Goal: Task Accomplishment & Management: Complete application form

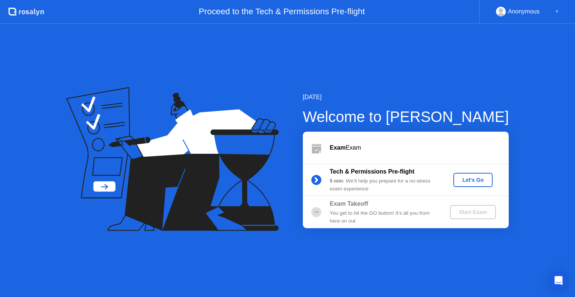
click at [471, 181] on div "Let's Go" at bounding box center [473, 180] width 33 height 6
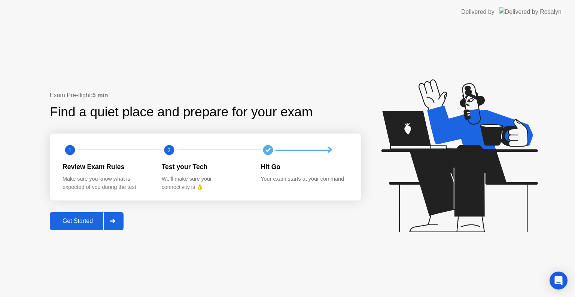
click at [118, 216] on div at bounding box center [112, 221] width 18 height 17
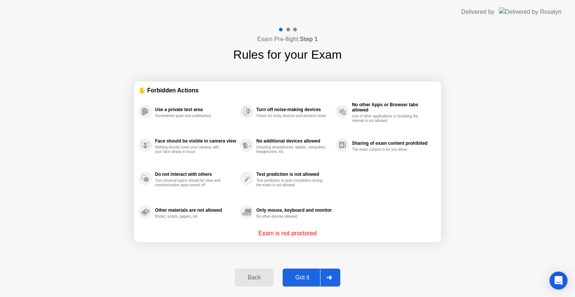
click at [328, 271] on div at bounding box center [329, 277] width 18 height 17
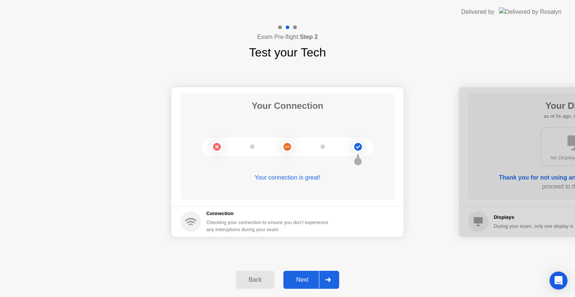
click at [330, 277] on div at bounding box center [328, 280] width 18 height 17
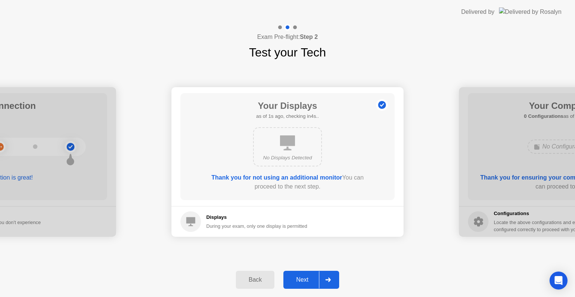
click at [330, 277] on div at bounding box center [328, 280] width 18 height 17
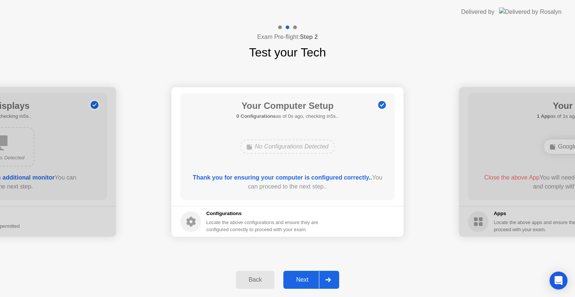
click at [330, 277] on div at bounding box center [328, 280] width 18 height 17
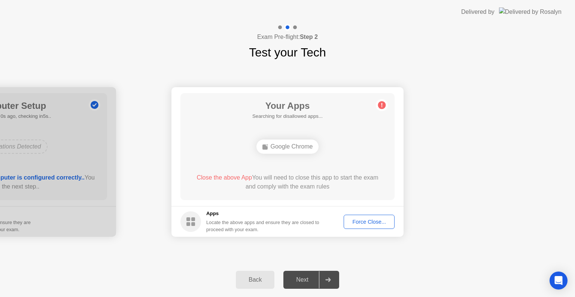
click at [357, 217] on button "Force Close..." at bounding box center [369, 222] width 51 height 14
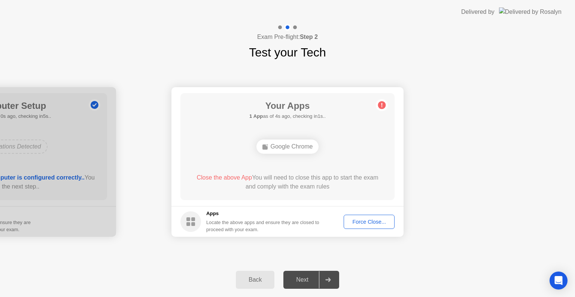
click at [318, 281] on div "Next" at bounding box center [302, 280] width 33 height 7
click at [364, 221] on div "Force Close..." at bounding box center [369, 222] width 46 height 6
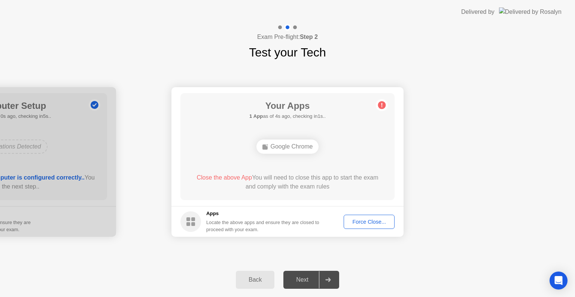
click at [349, 219] on div "Force Close..." at bounding box center [369, 222] width 46 height 6
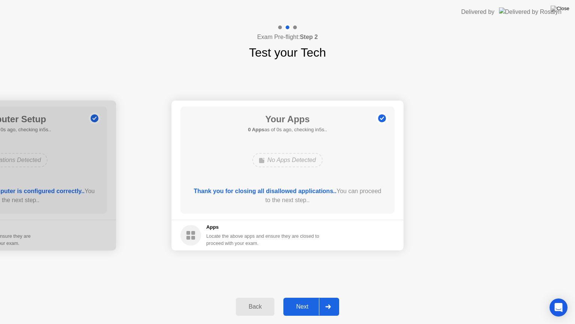
click at [321, 284] on div "Your Connection Your connection is great! Connection Checking your connection t…" at bounding box center [287, 175] width 575 height 228
click at [325, 297] on div at bounding box center [328, 306] width 18 height 17
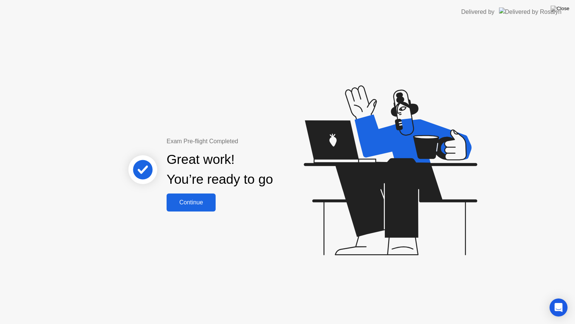
click at [195, 197] on button "Continue" at bounding box center [191, 202] width 49 height 18
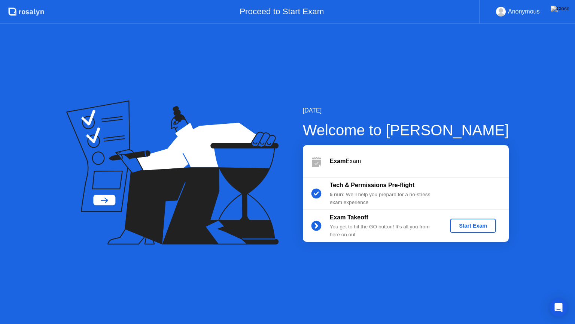
click at [467, 220] on button "Start Exam" at bounding box center [473, 225] width 46 height 14
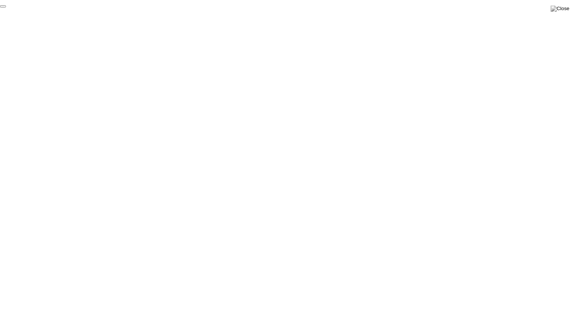
click div "End Proctoring Session"
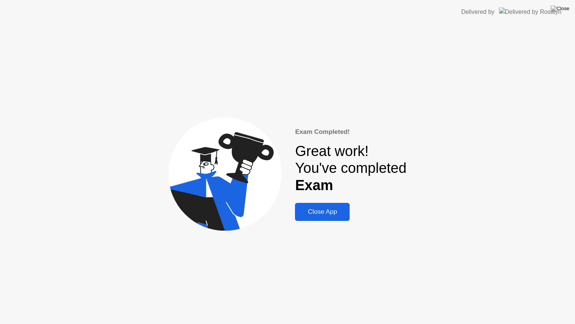
click at [325, 204] on button "Close App" at bounding box center [322, 212] width 55 height 18
